Goal: Task Accomplishment & Management: Manage account settings

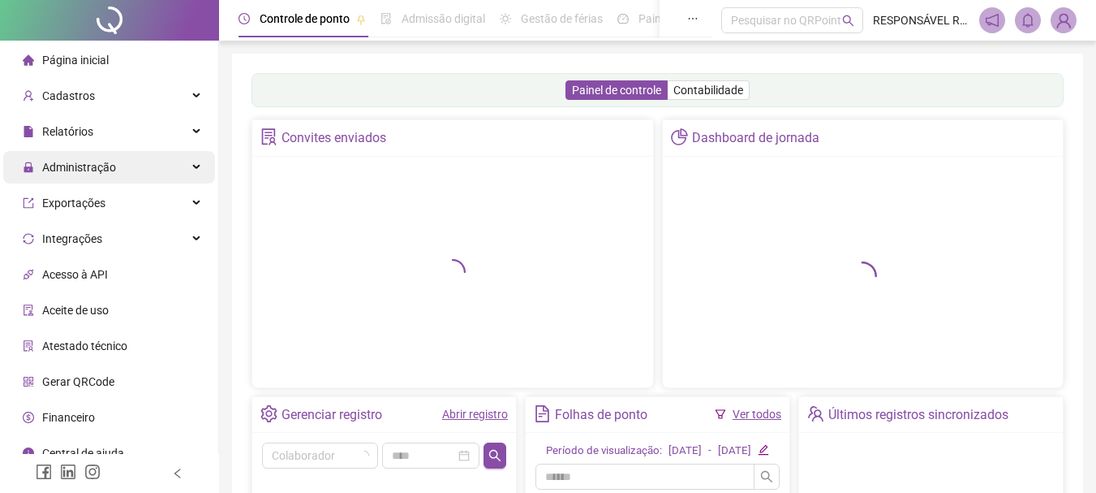
click at [77, 174] on span "Administração" at bounding box center [79, 167] width 74 height 13
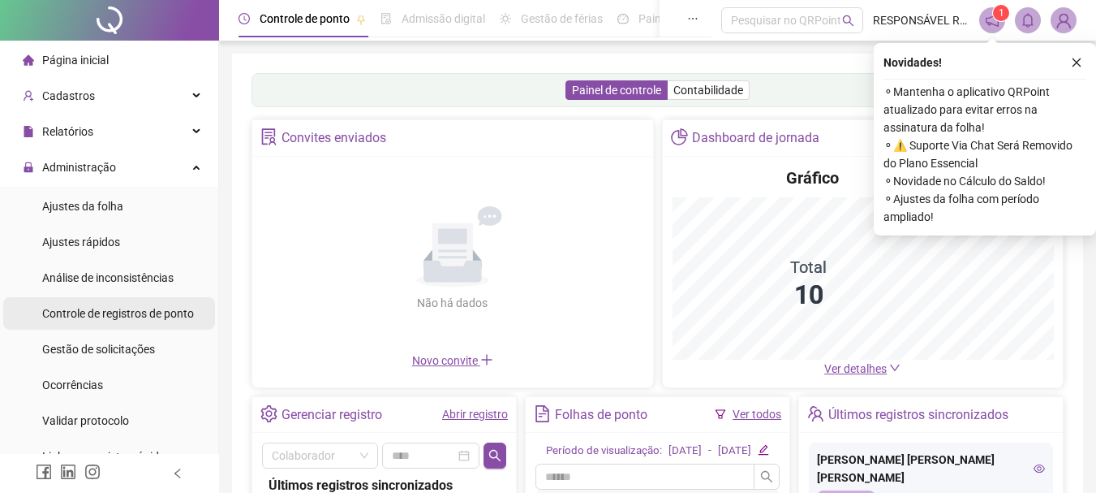
click at [114, 318] on span "Controle de registros de ponto" at bounding box center [118, 313] width 152 height 13
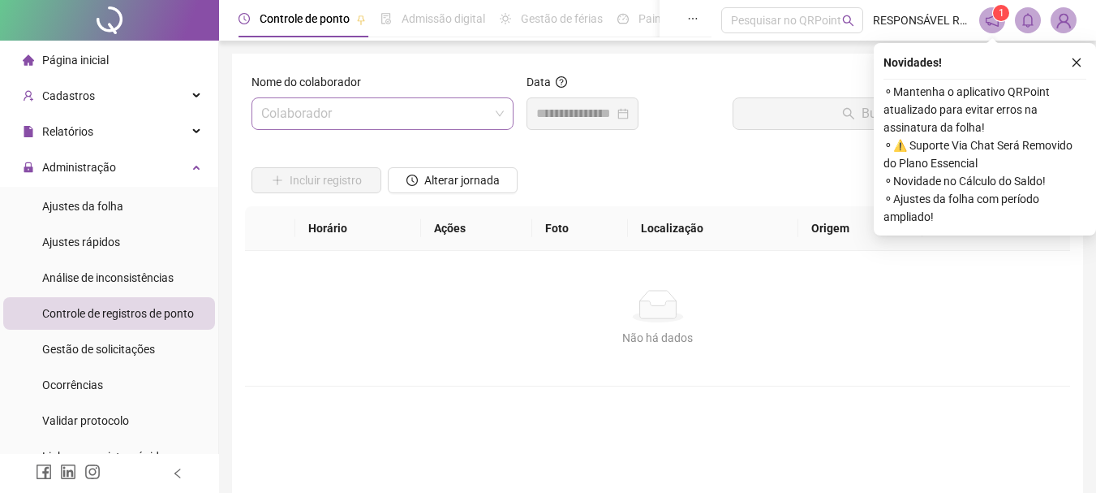
click at [293, 121] on input "search" at bounding box center [375, 113] width 228 height 31
click at [380, 110] on input "search" at bounding box center [375, 113] width 228 height 31
click at [337, 107] on input "search" at bounding box center [375, 113] width 228 height 31
click at [497, 117] on span at bounding box center [382, 113] width 243 height 31
click at [1077, 64] on icon "close" at bounding box center [1076, 62] width 11 height 11
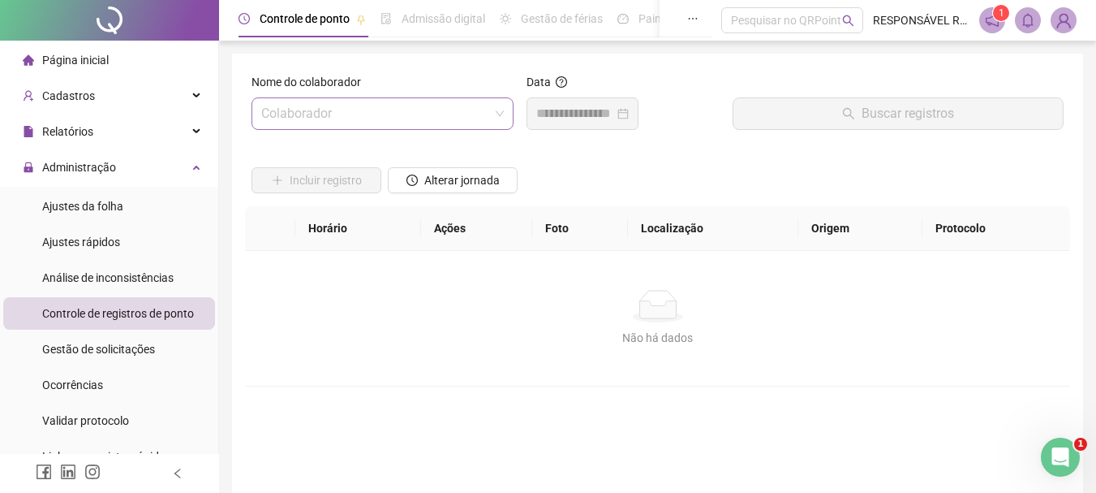
drag, startPoint x: 506, startPoint y: 153, endPoint x: 493, endPoint y: 118, distance: 36.5
click at [506, 151] on div at bounding box center [453, 155] width 130 height 24
click at [503, 117] on span at bounding box center [382, 113] width 243 height 31
click at [91, 349] on span "Gestão de solicitações" at bounding box center [98, 348] width 113 height 13
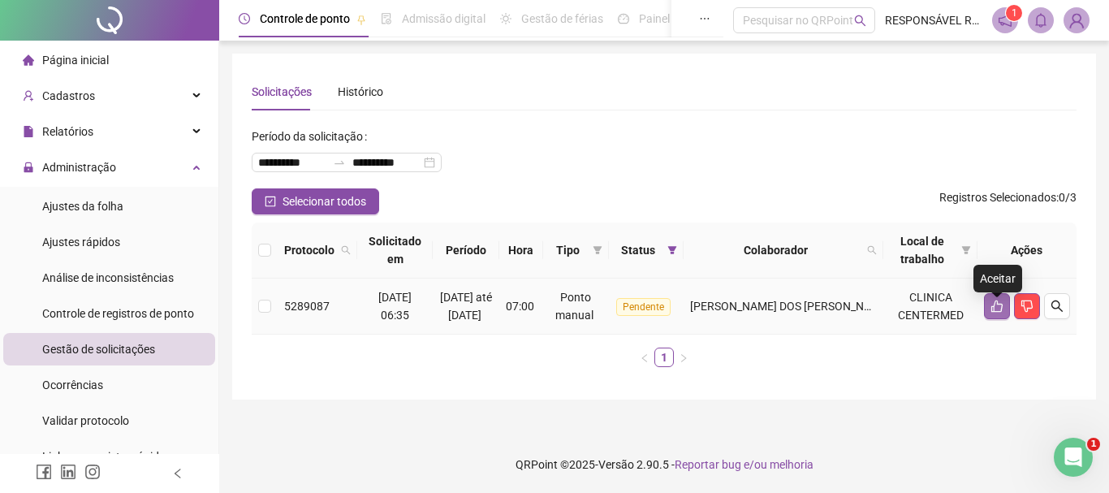
click at [998, 312] on icon "like" at bounding box center [996, 305] width 13 height 13
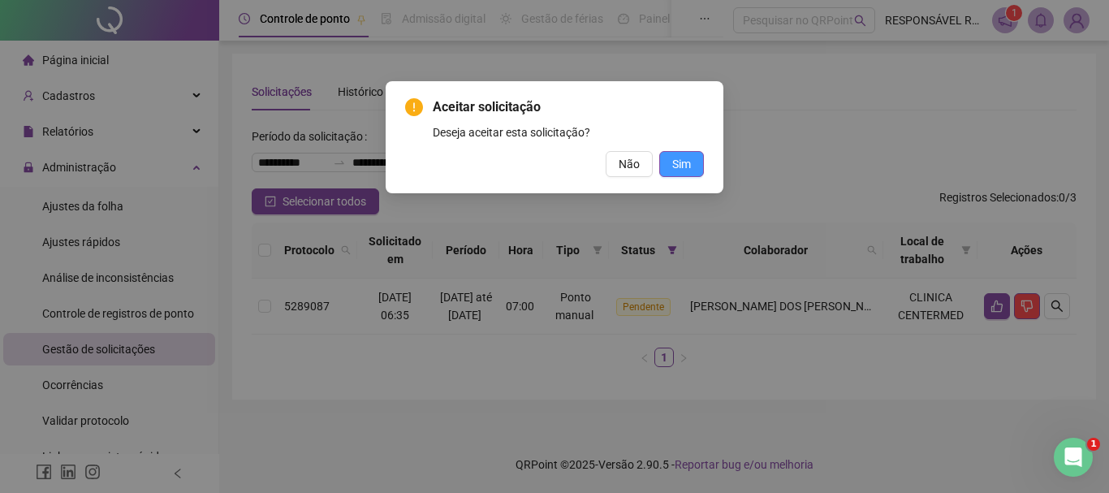
click at [667, 167] on button "Sim" at bounding box center [681, 164] width 45 height 26
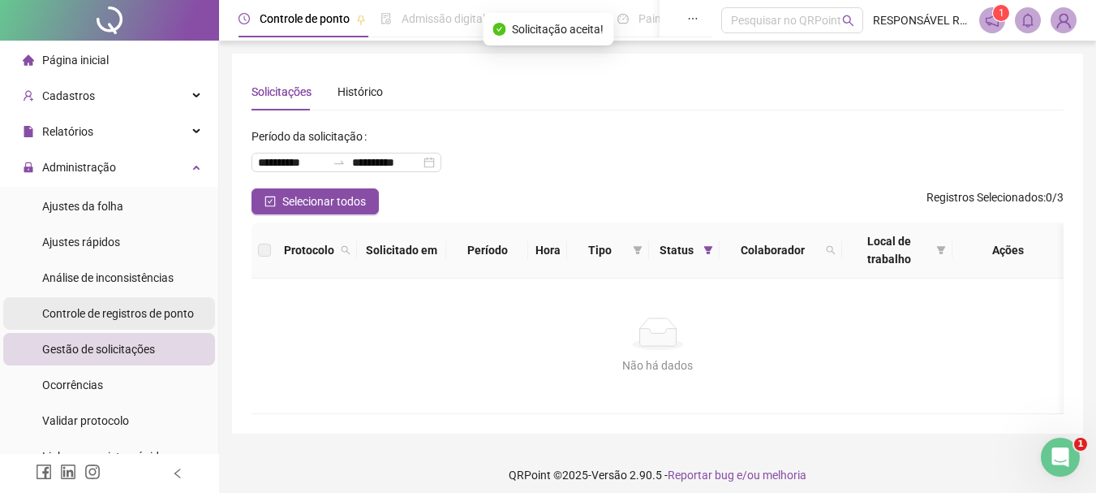
click at [106, 309] on span "Controle de registros de ponto" at bounding box center [118, 313] width 152 height 13
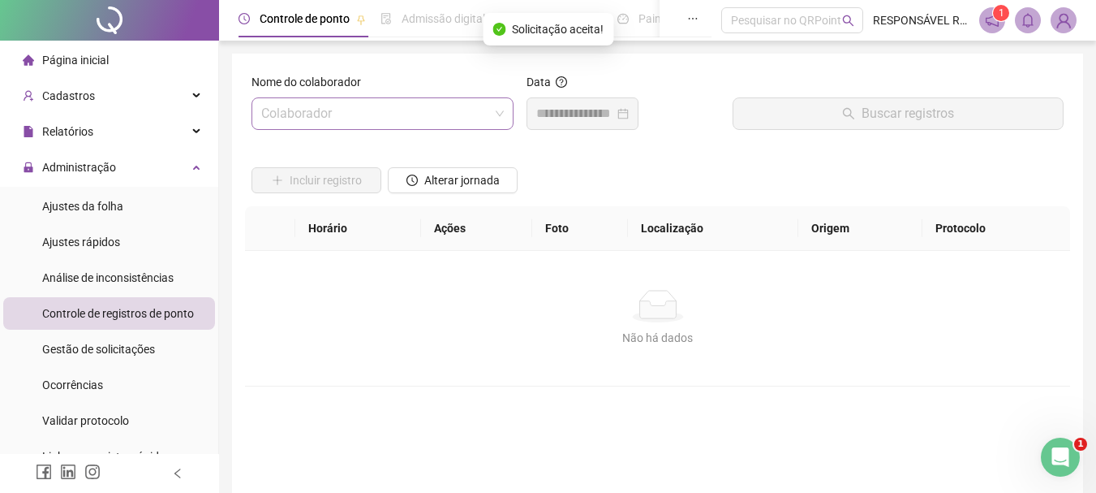
click at [299, 123] on input "search" at bounding box center [375, 113] width 228 height 31
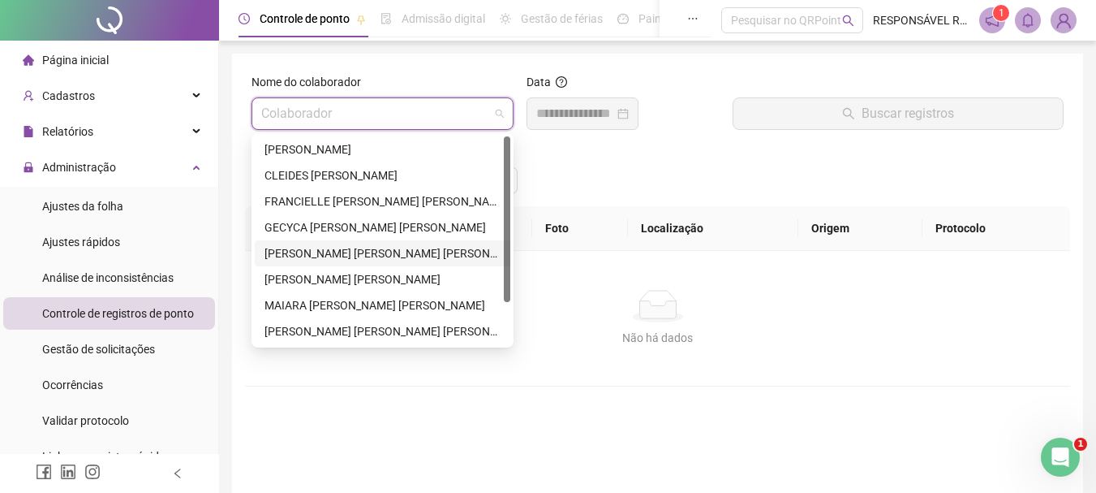
click at [303, 251] on div "[PERSON_NAME] [PERSON_NAME] [PERSON_NAME]" at bounding box center [383, 253] width 236 height 18
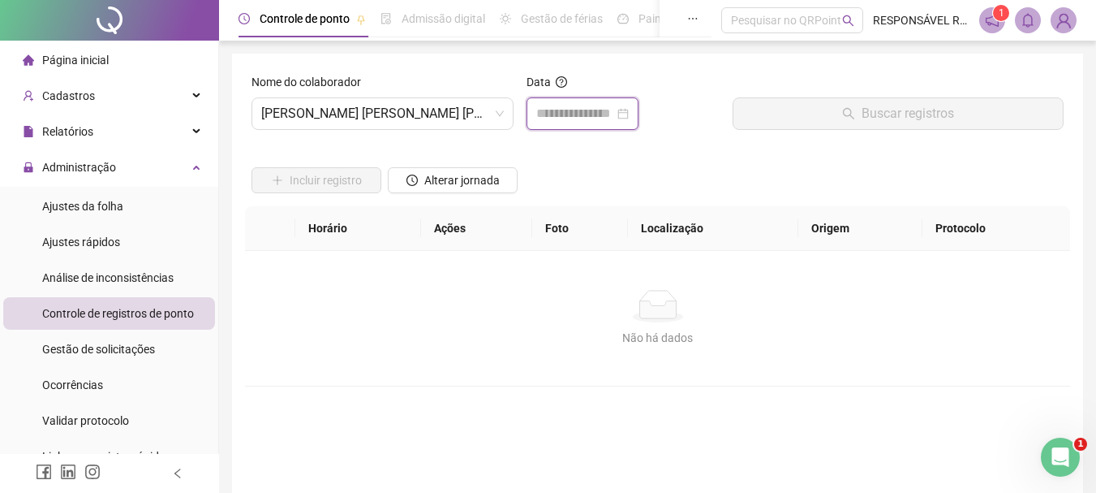
click at [565, 117] on input at bounding box center [575, 113] width 78 height 19
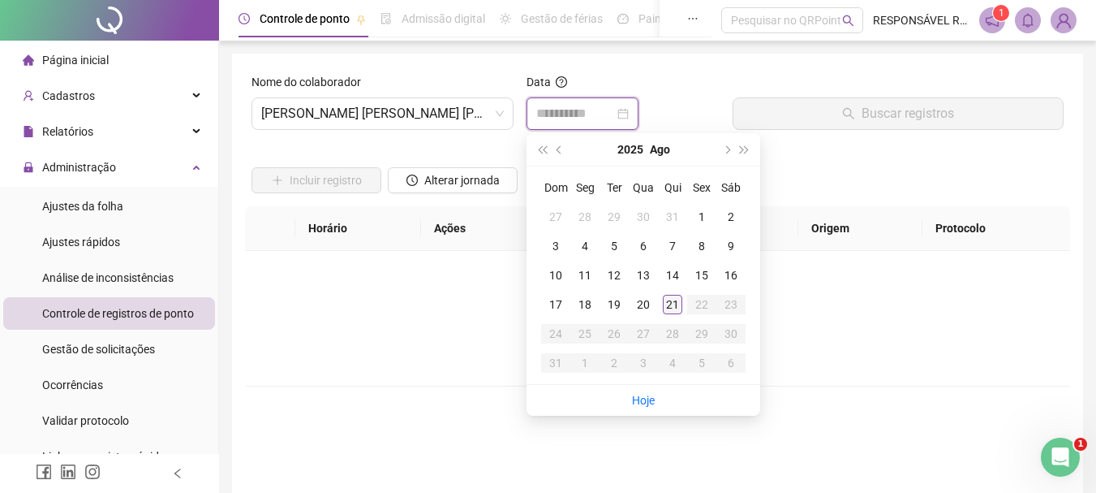
type input "**********"
click at [673, 308] on div "21" at bounding box center [672, 304] width 19 height 19
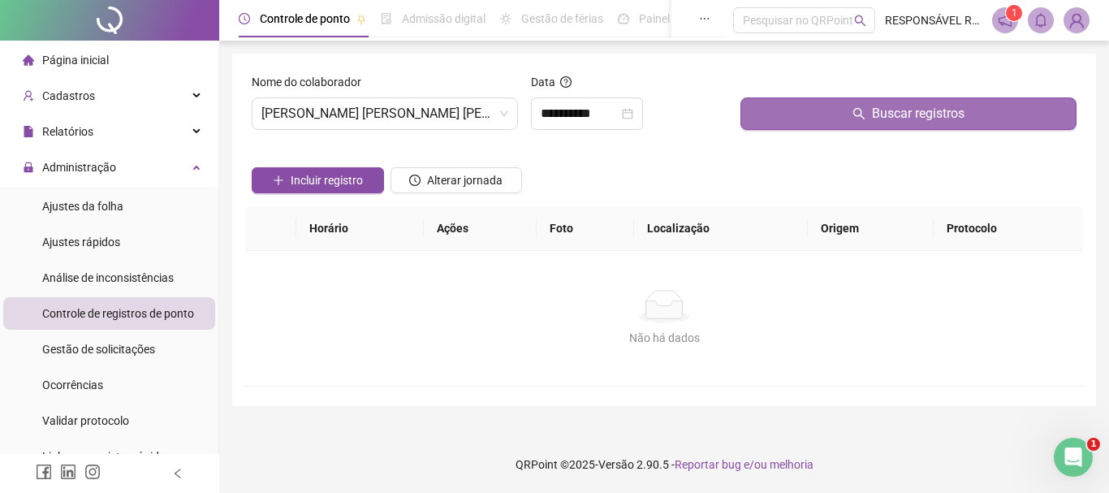
click at [783, 109] on button "Buscar registros" at bounding box center [908, 113] width 336 height 32
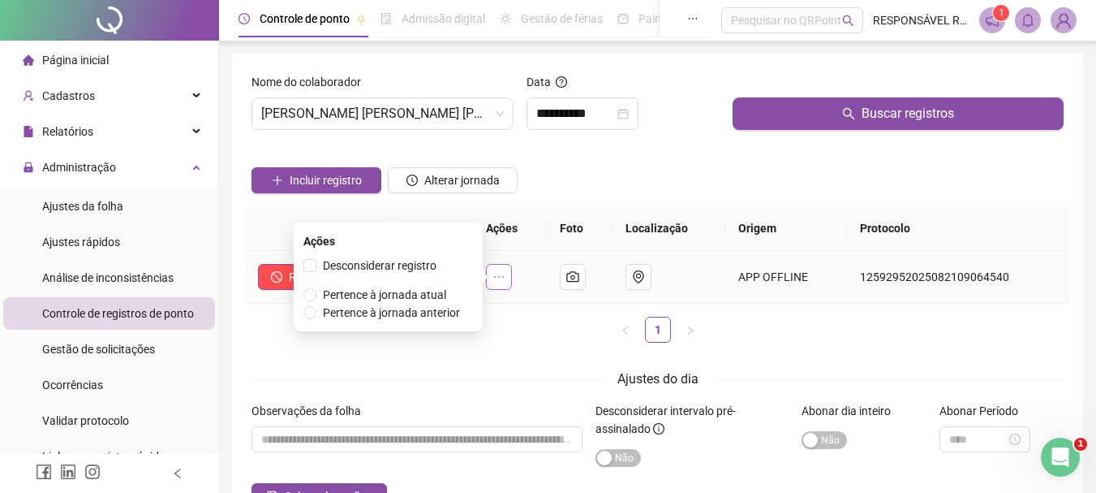
click at [503, 278] on icon "ellipsis" at bounding box center [499, 276] width 13 height 13
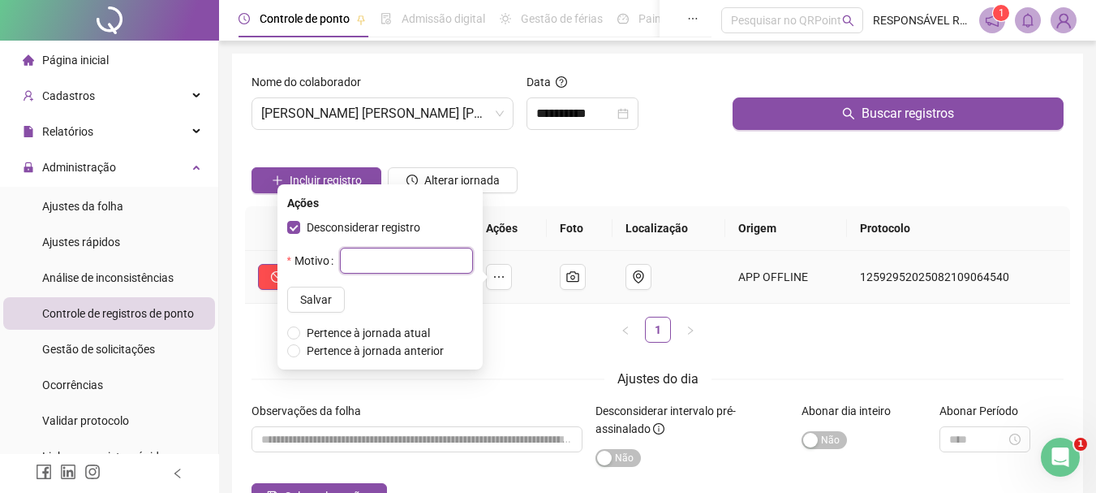
click at [346, 259] on input "text" at bounding box center [406, 261] width 133 height 26
type input "****"
click at [300, 305] on span "Salvar" at bounding box center [316, 300] width 32 height 18
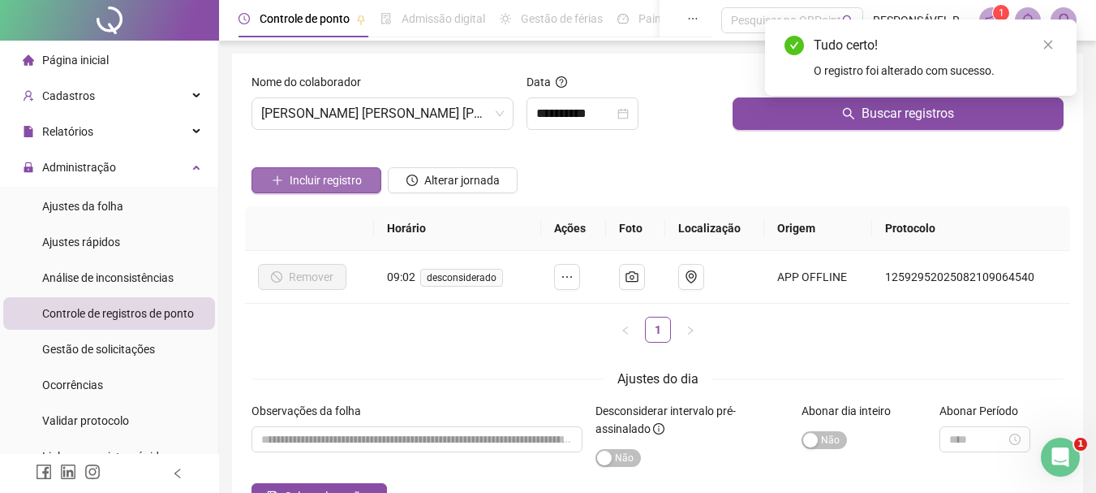
click at [365, 183] on button "Incluir registro" at bounding box center [317, 180] width 130 height 26
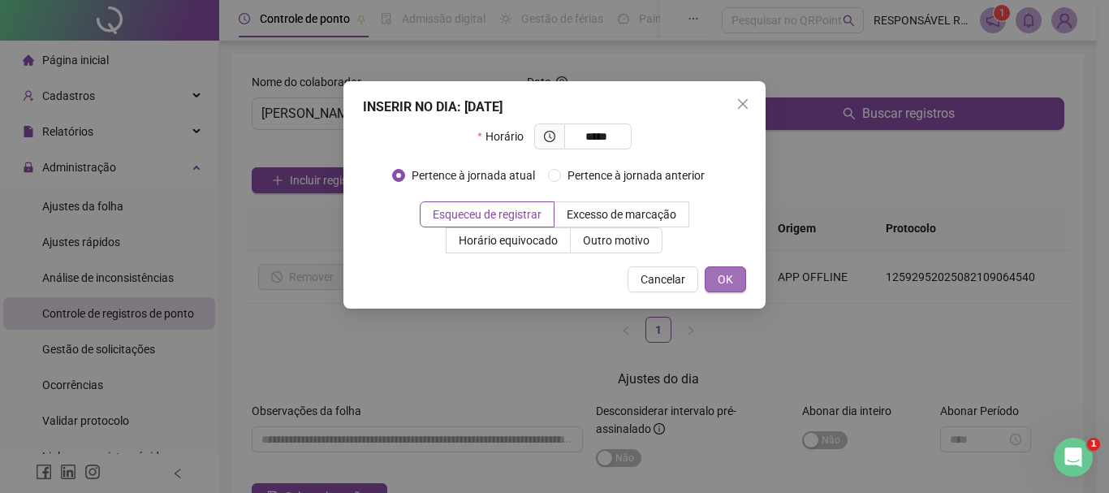
type input "*****"
click at [729, 277] on span "OK" at bounding box center [724, 279] width 15 height 18
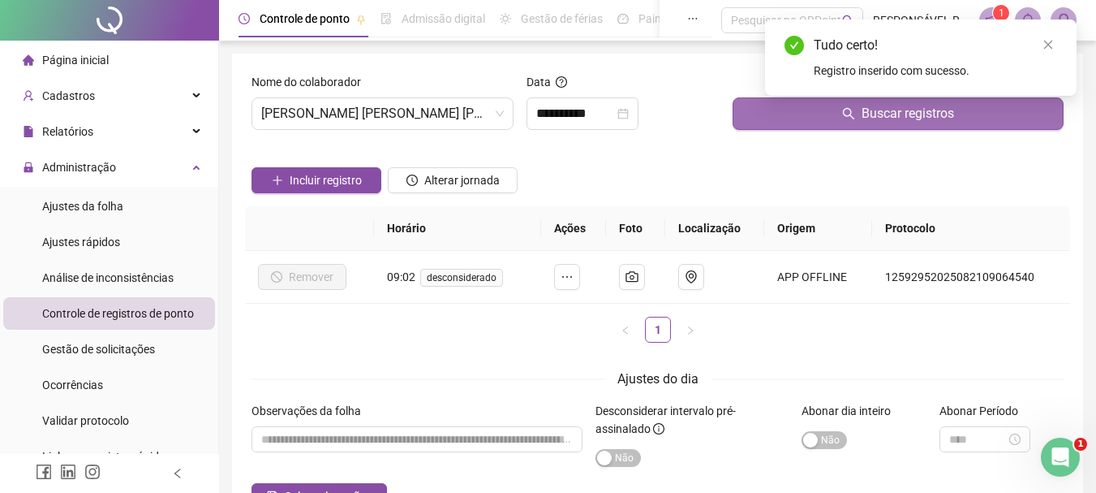
click at [796, 114] on button "Buscar registros" at bounding box center [898, 113] width 331 height 32
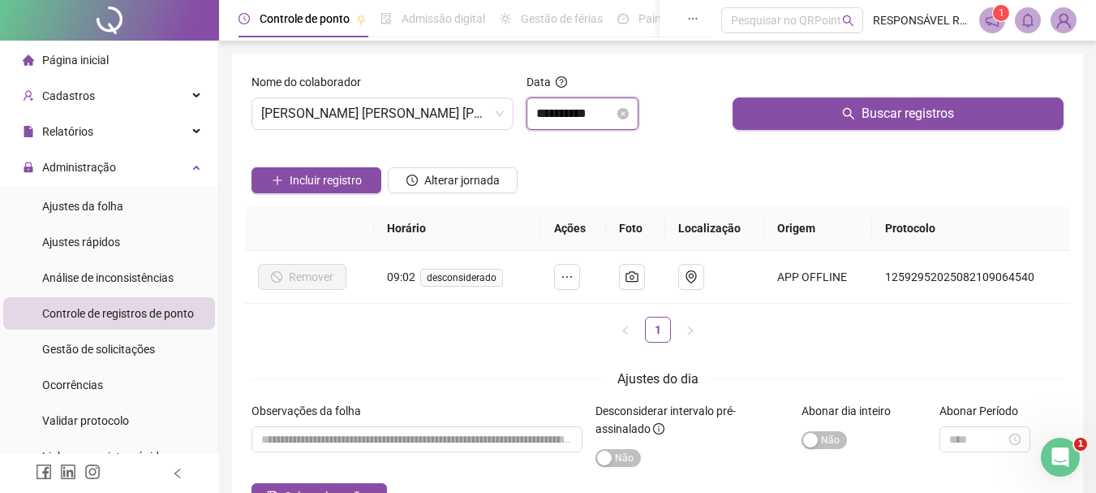
click at [571, 114] on input "**********" at bounding box center [575, 113] width 78 height 19
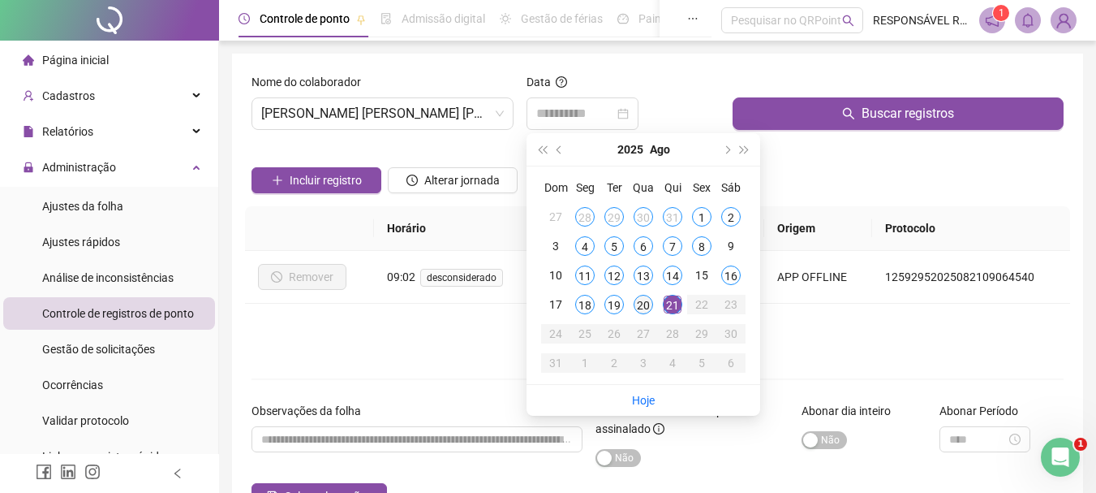
click at [646, 310] on div "20" at bounding box center [643, 304] width 19 height 19
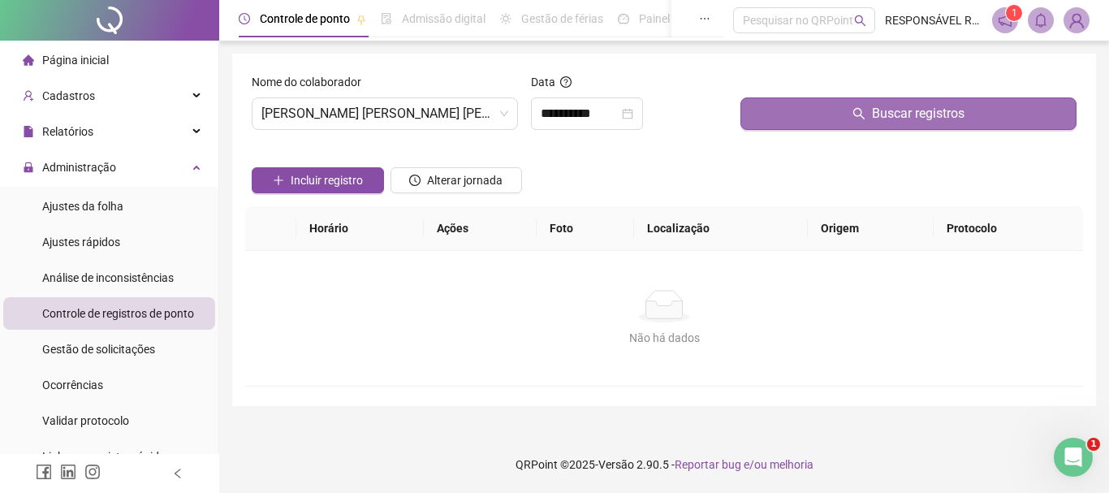
click at [774, 106] on button "Buscar registros" at bounding box center [908, 113] width 336 height 32
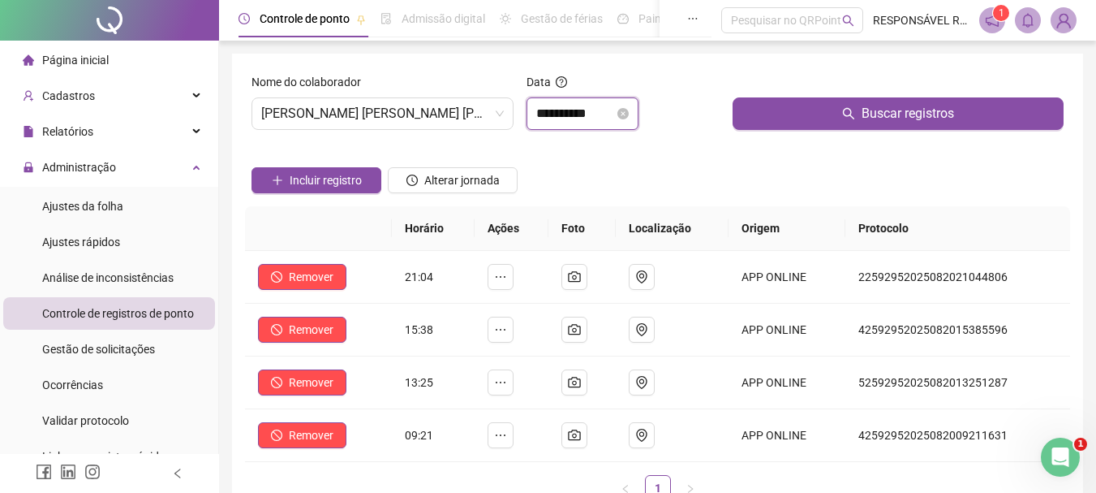
click at [579, 117] on input "**********" at bounding box center [575, 113] width 78 height 19
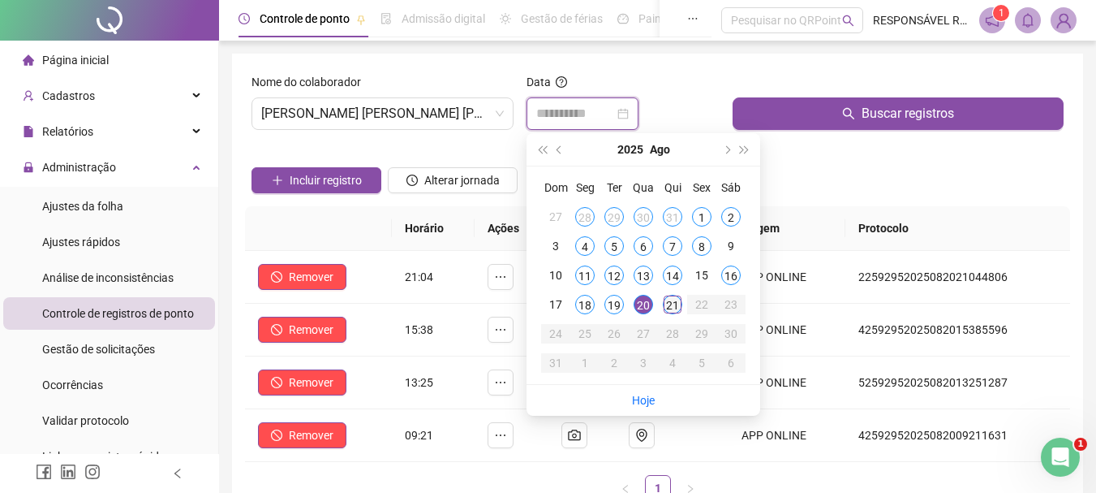
type input "**********"
click at [676, 308] on div "21" at bounding box center [672, 304] width 19 height 19
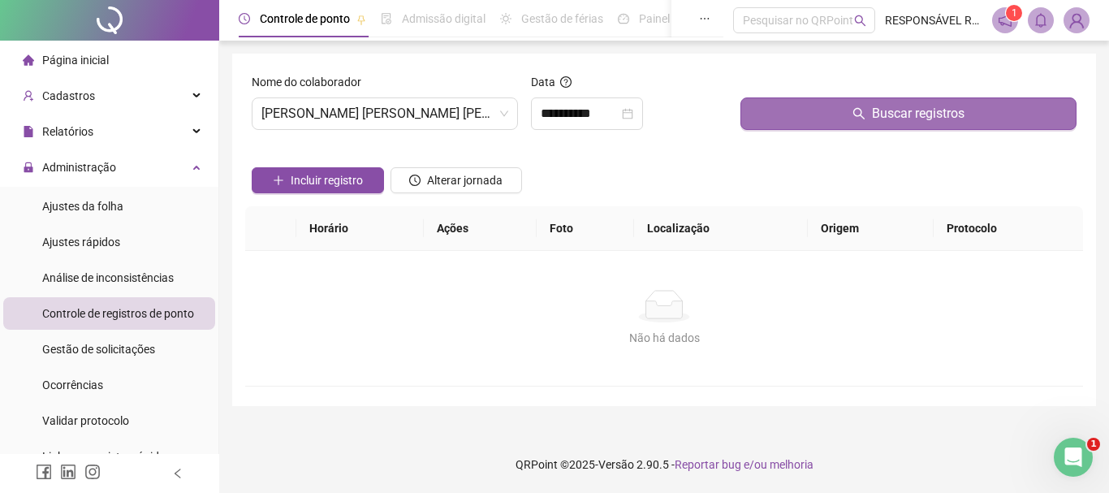
click at [779, 113] on button "Buscar registros" at bounding box center [908, 113] width 336 height 32
